Goal: Find specific page/section: Find specific page/section

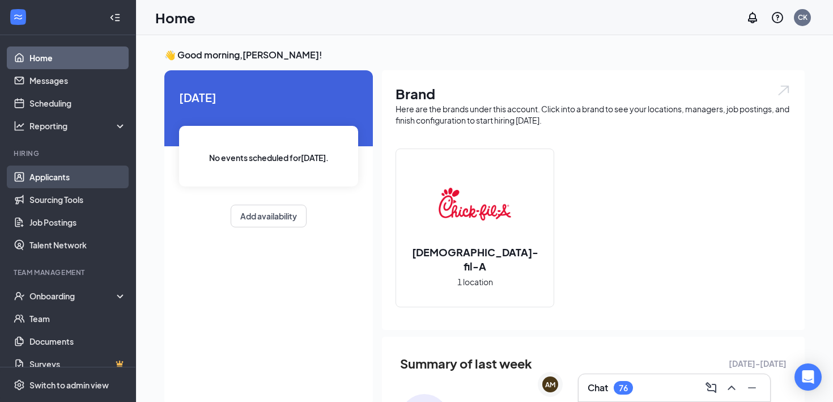
click at [59, 174] on link "Applicants" at bounding box center [77, 177] width 97 height 23
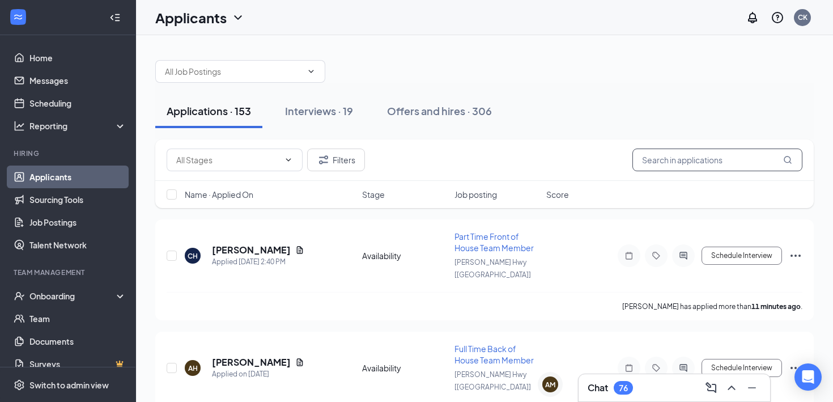
click at [684, 155] on input "text" at bounding box center [718, 160] width 170 height 23
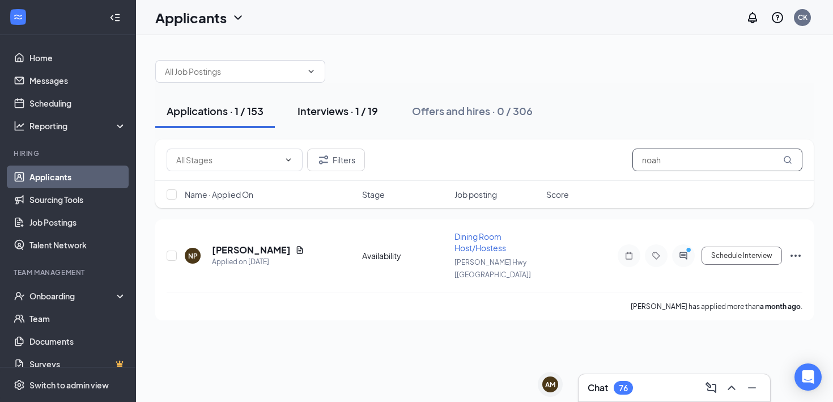
type input "noah"
click at [358, 111] on div "Interviews · 1 / 19" at bounding box center [338, 111] width 81 height 14
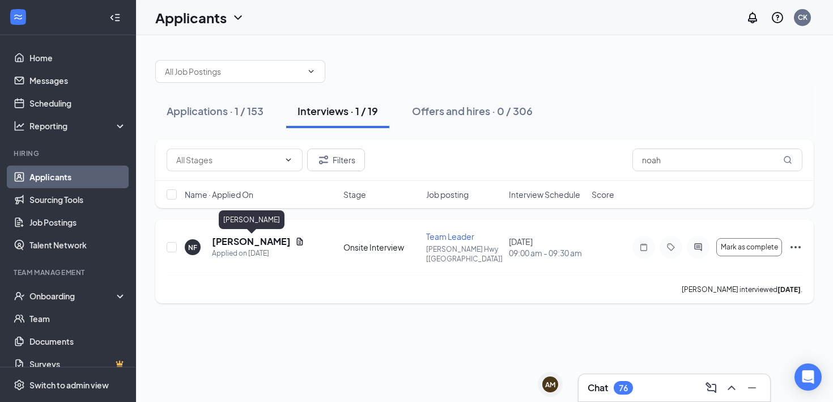
click at [252, 245] on h5 "[PERSON_NAME]" at bounding box center [251, 241] width 79 height 12
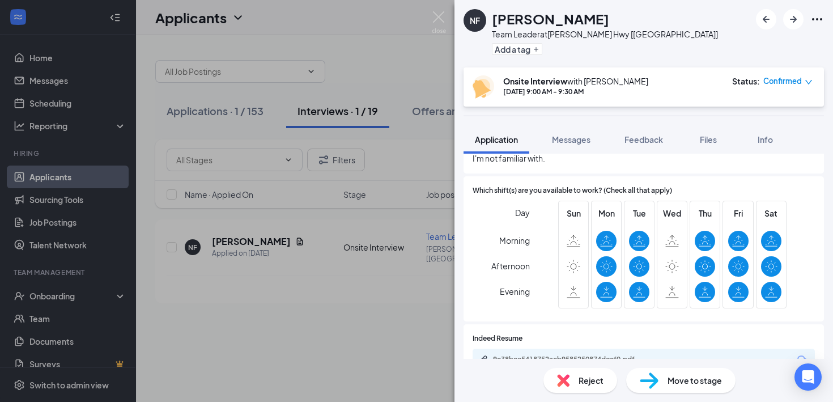
scroll to position [684, 0]
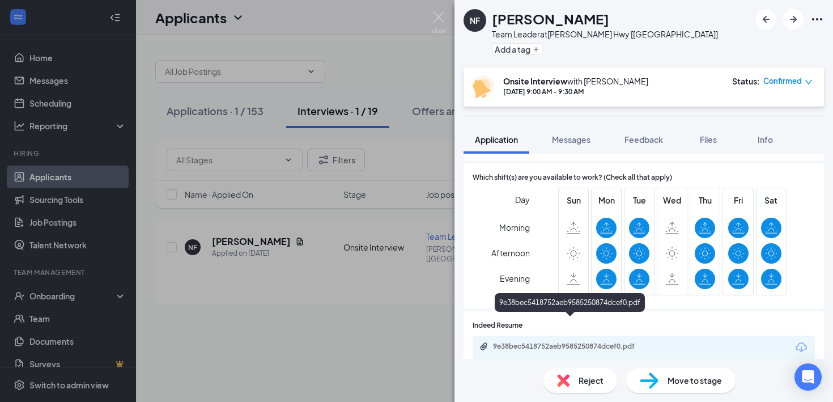
click at [524, 342] on div "9e38bec5418752aeb9585250874dcef0.pdf" at bounding box center [572, 346] width 159 height 9
